Goal: Navigation & Orientation: Find specific page/section

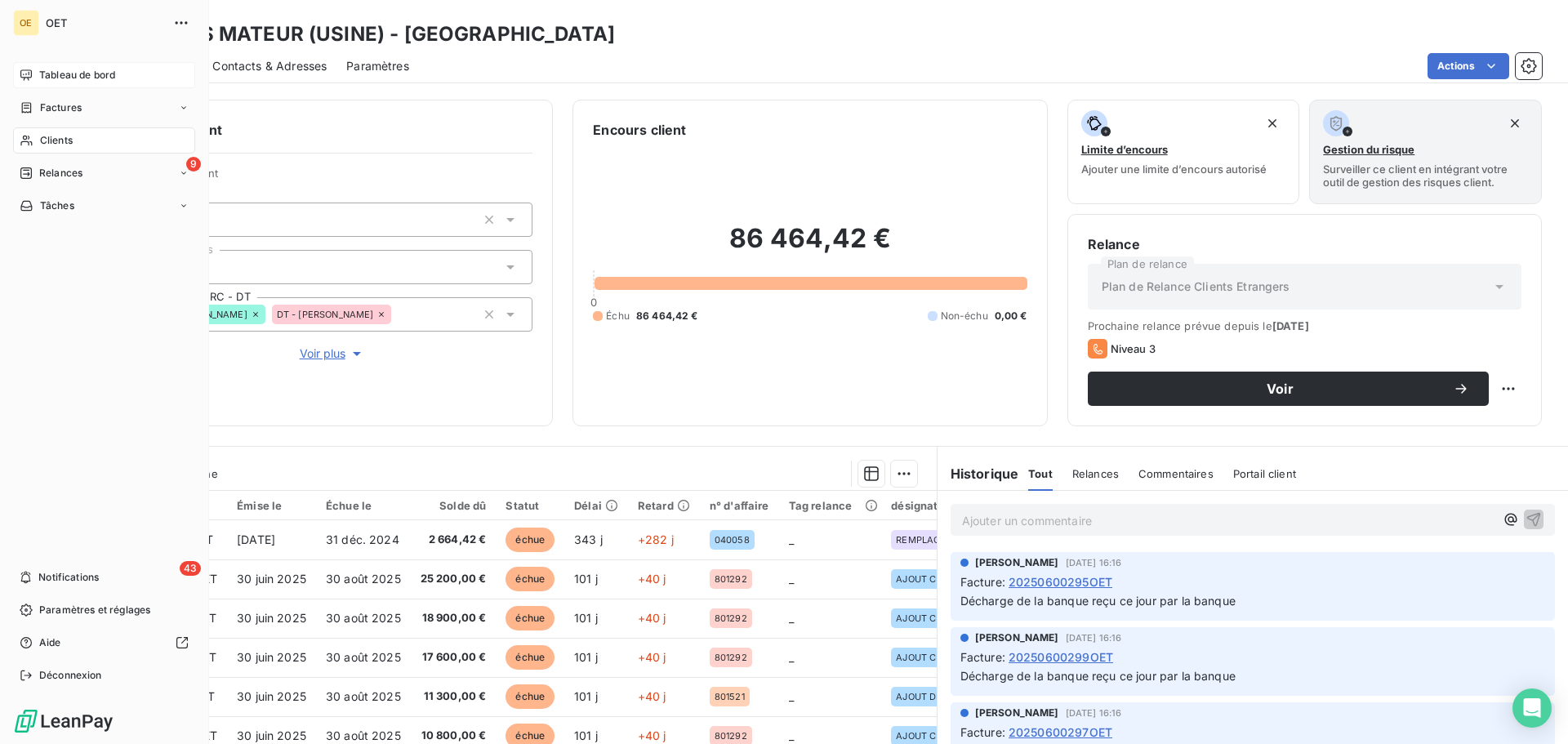
click at [71, 73] on span "Tableau de bord" at bounding box center [77, 74] width 76 height 14
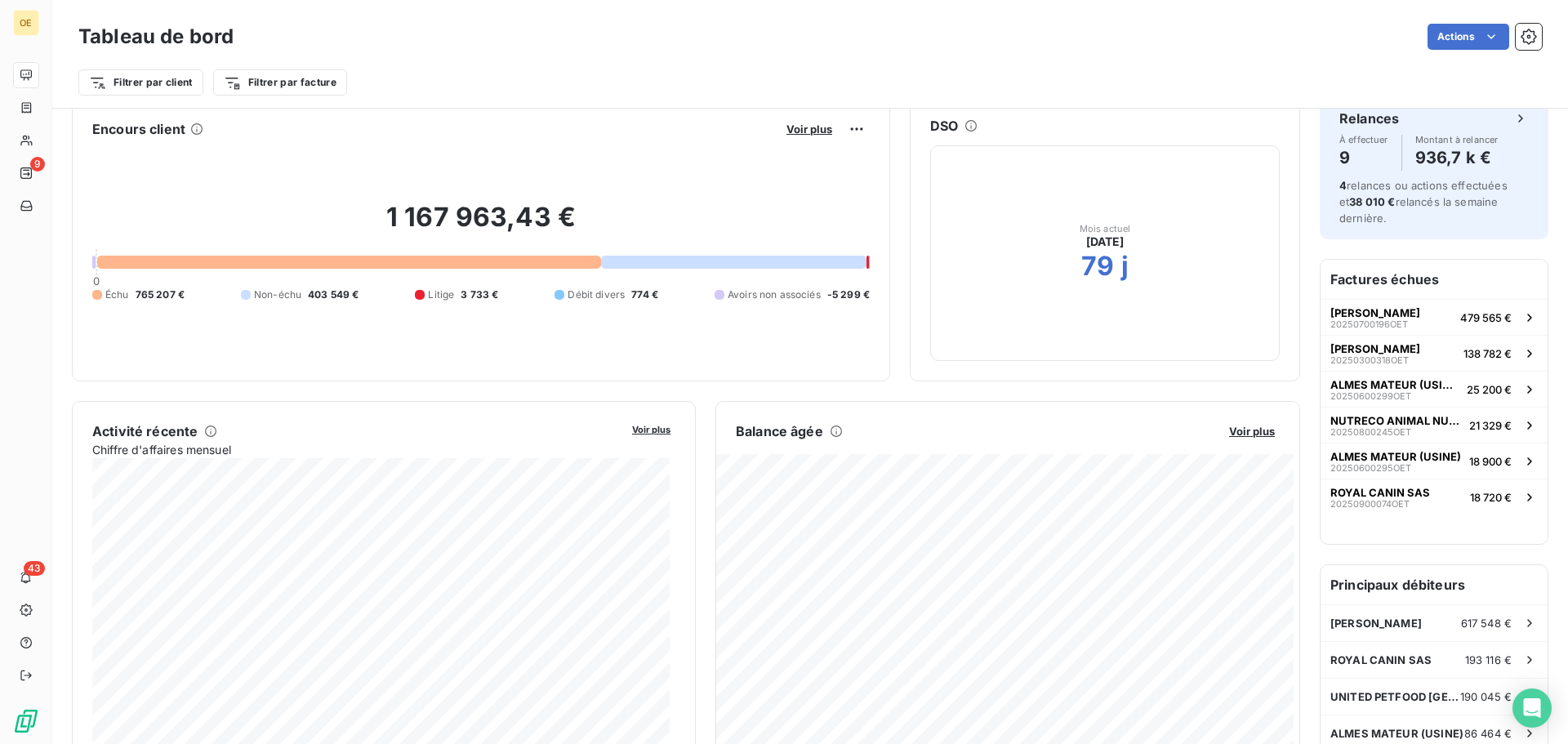
scroll to position [84, 0]
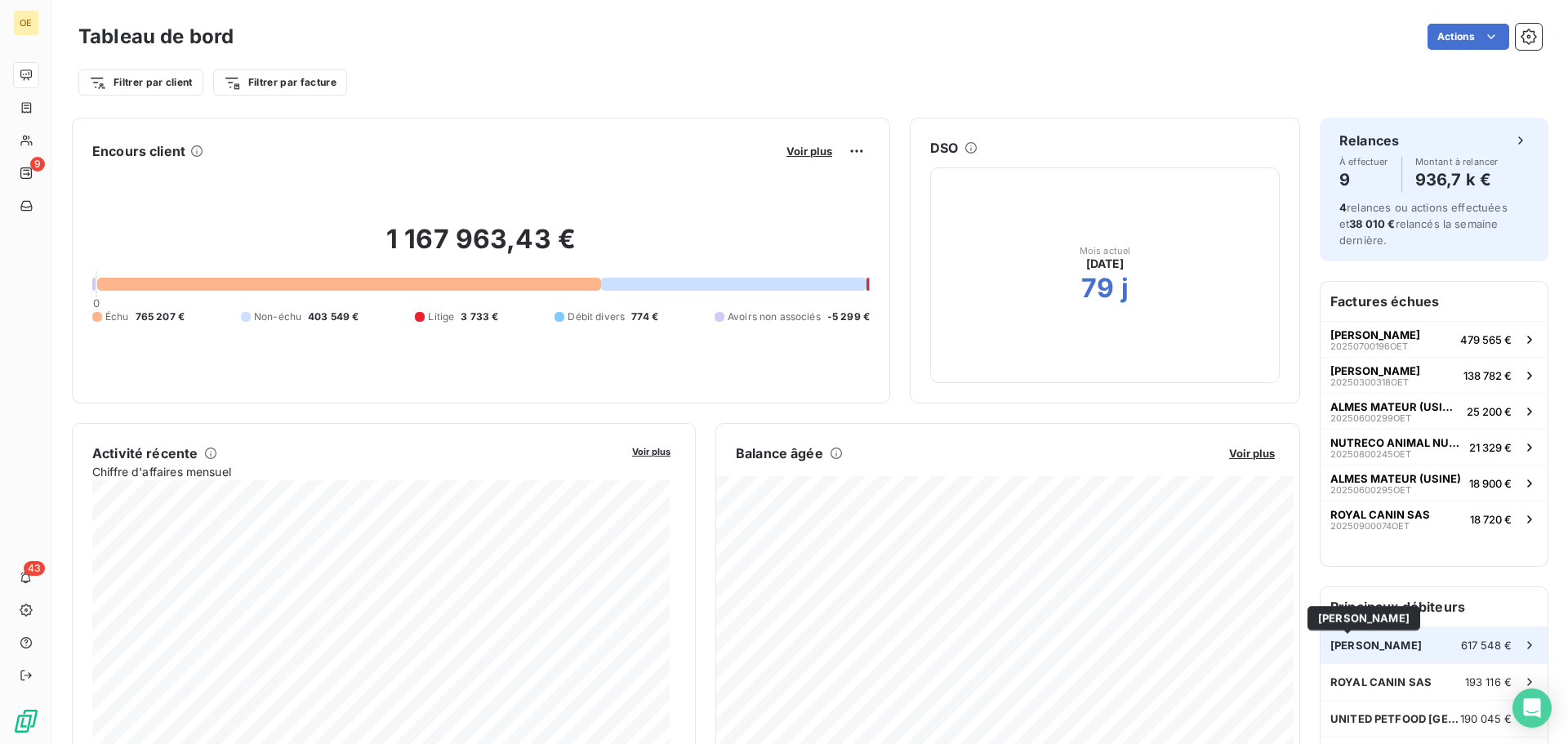
click at [1357, 640] on span "[PERSON_NAME]" at bounding box center [1375, 645] width 91 height 13
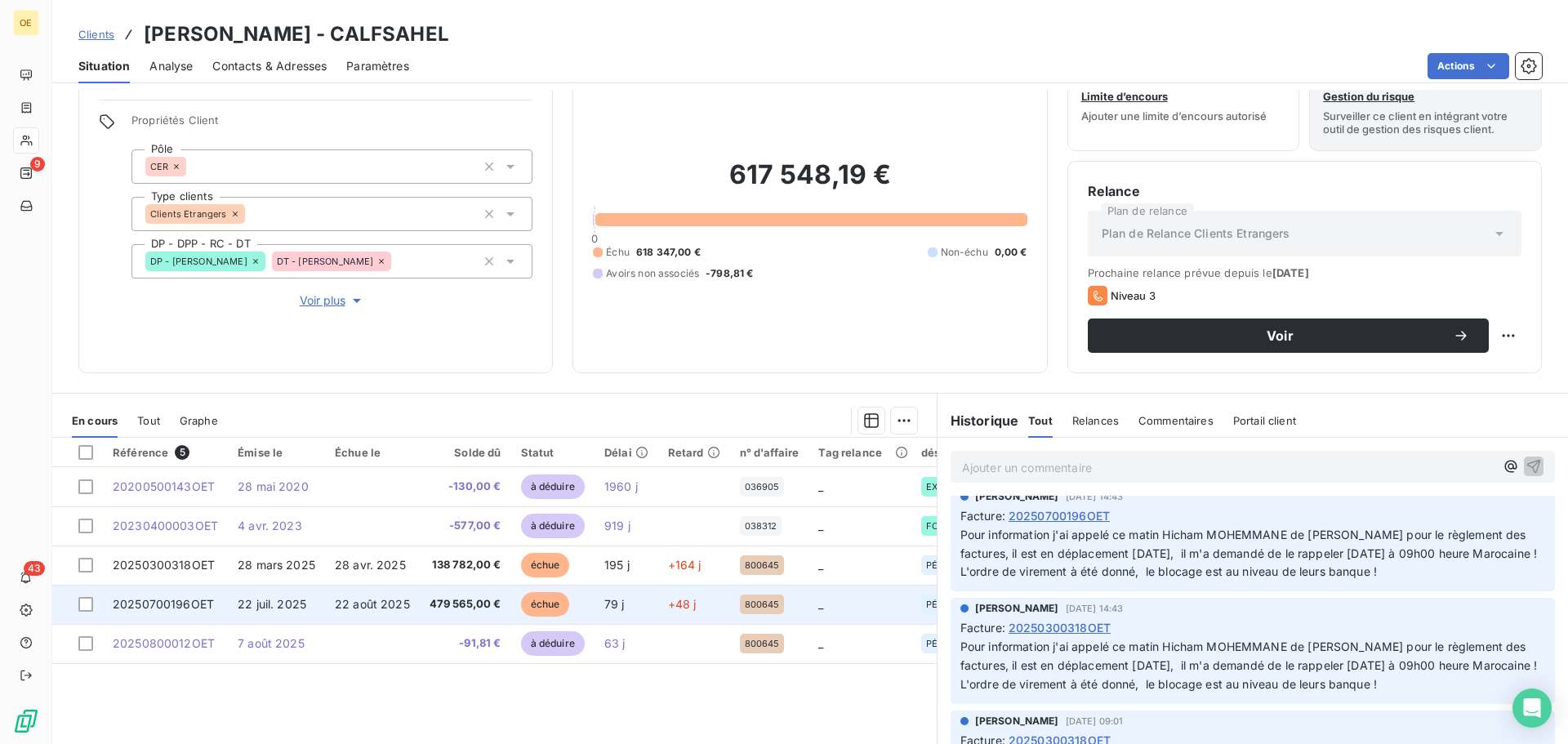
scroll to position [82, 0]
